Goal: Information Seeking & Learning: Learn about a topic

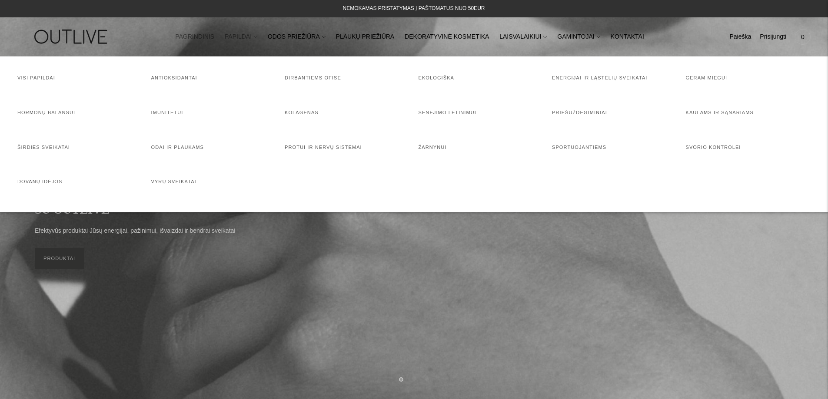
click at [257, 40] on link "PAPILDAI" at bounding box center [241, 36] width 33 height 19
click at [32, 78] on link "Visi papildai" at bounding box center [36, 77] width 38 height 5
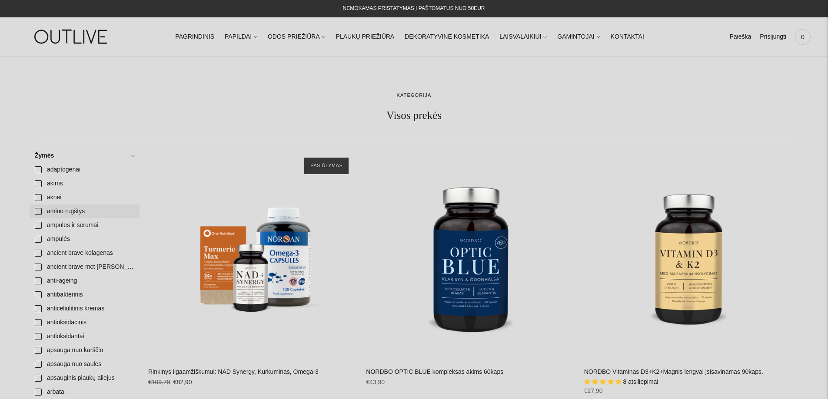
click at [40, 213] on link "amino rūgštys" at bounding box center [85, 212] width 110 height 14
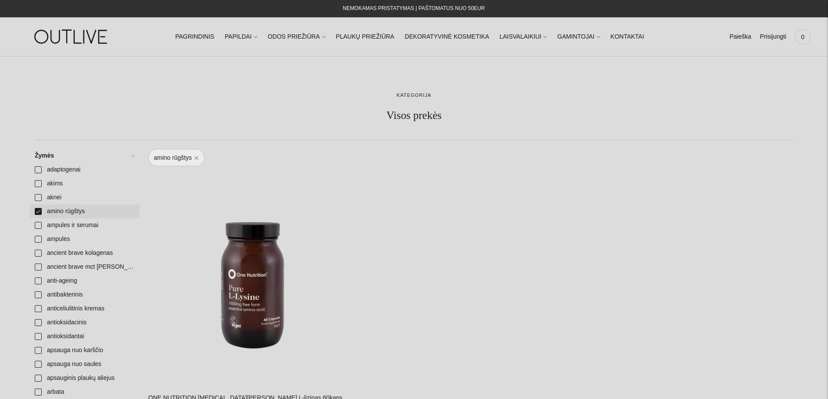
click at [40, 212] on link "amino rūgštys" at bounding box center [85, 212] width 110 height 14
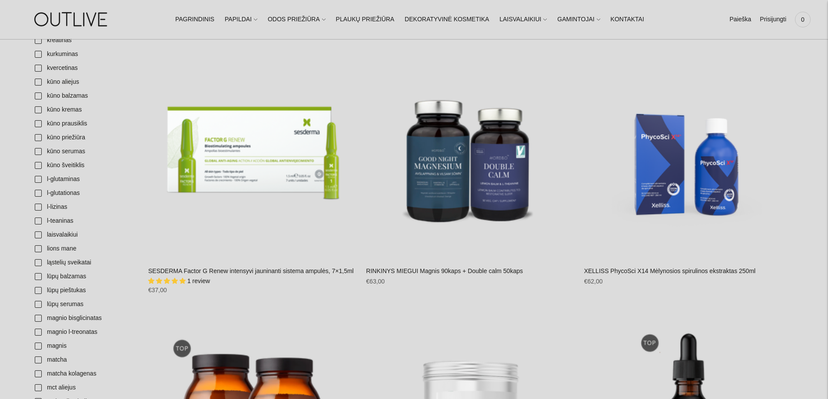
scroll to position [1478, 0]
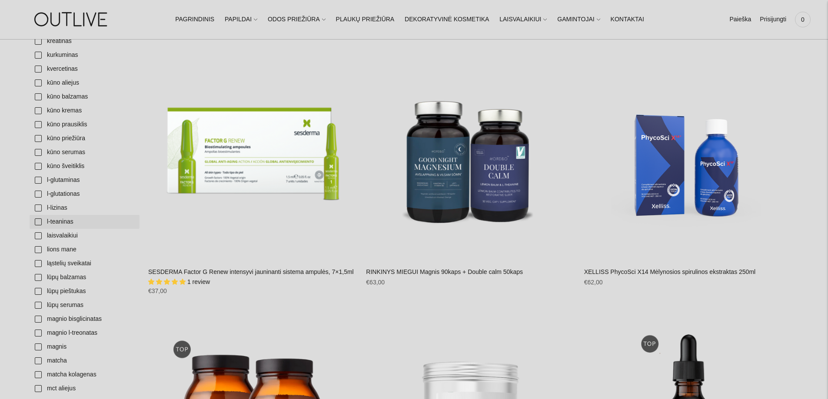
click at [66, 221] on link "l-teaninas" at bounding box center [85, 222] width 110 height 14
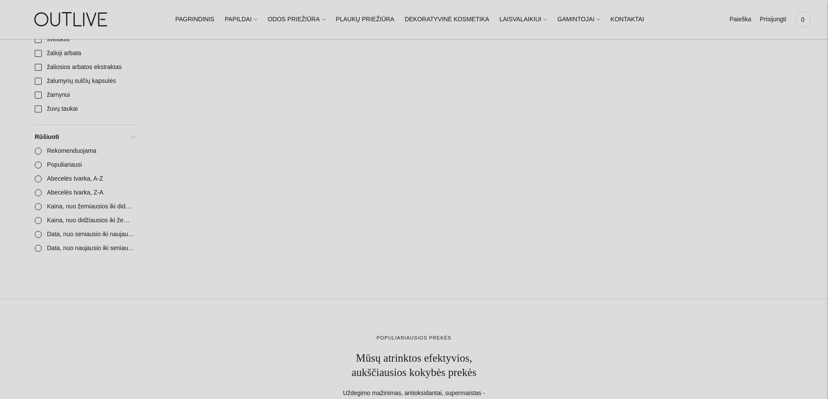
scroll to position [3303, 0]
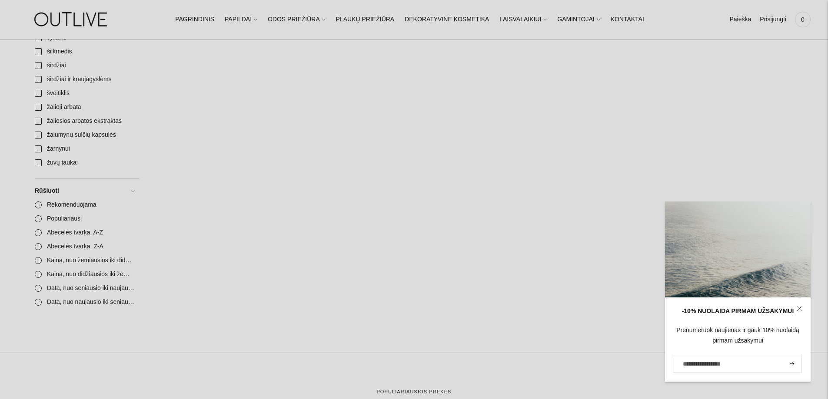
click at [801, 309] on icon at bounding box center [799, 308] width 5 height 5
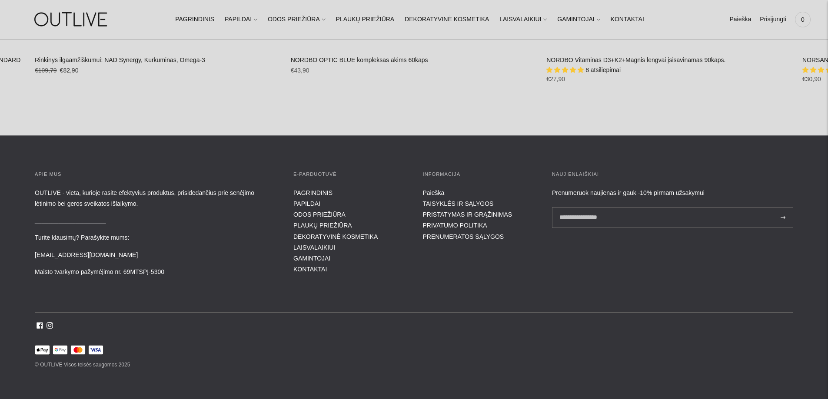
scroll to position [4034, 0]
